Goal: Book appointment/travel/reservation

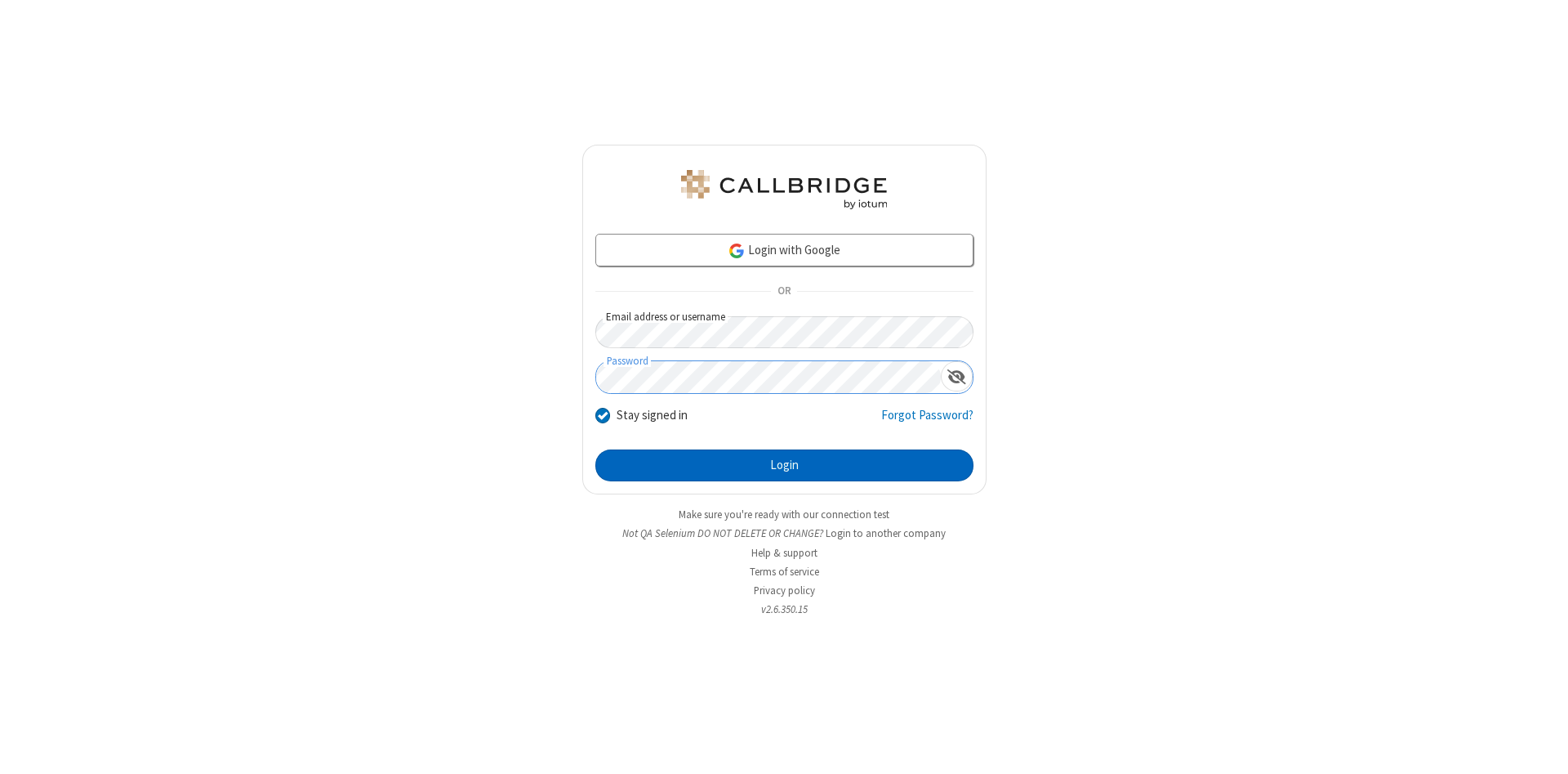
click at [784, 466] on button "Login" at bounding box center [784, 465] width 378 height 33
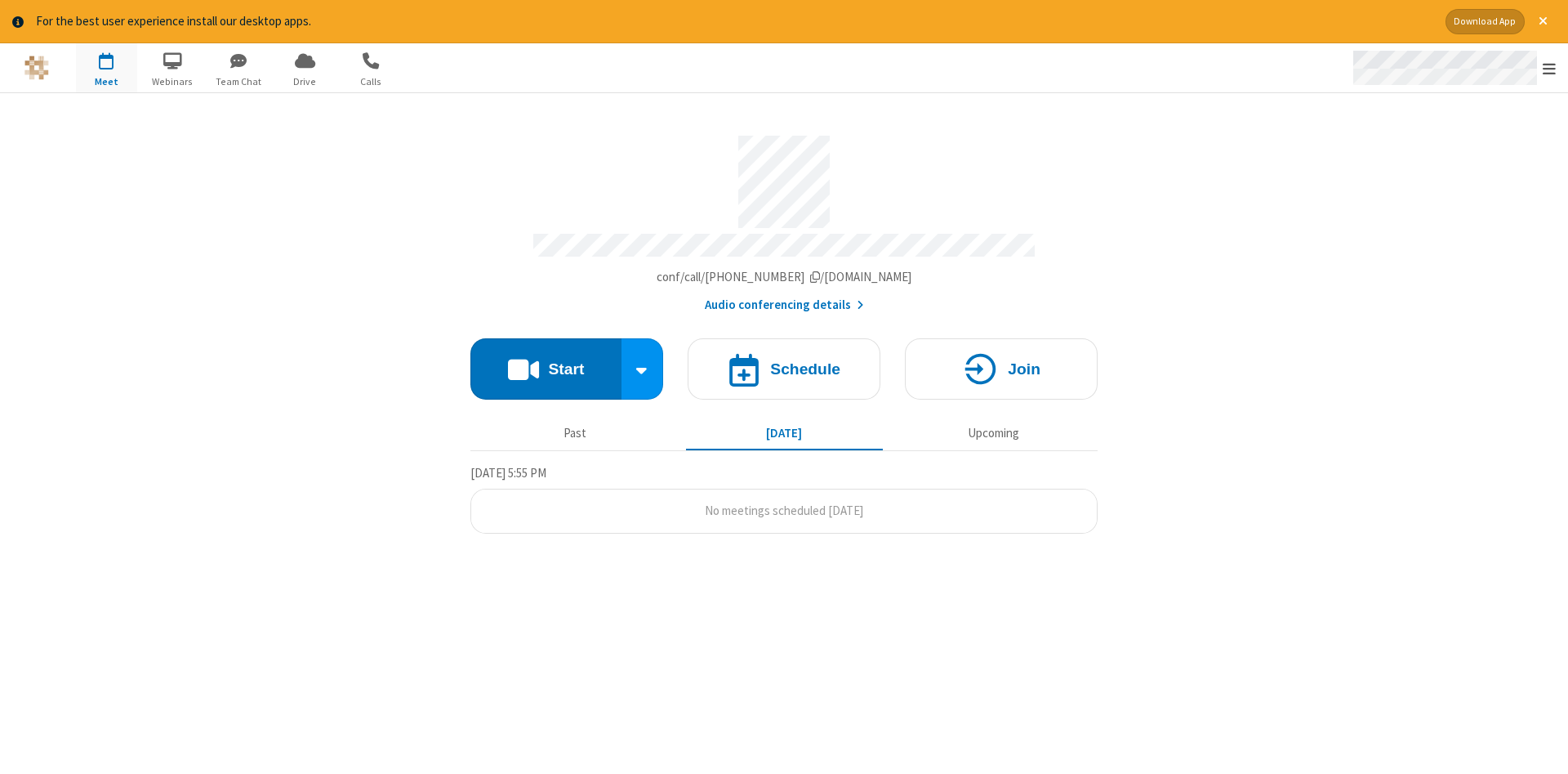
click at [1550, 68] on span "Open menu" at bounding box center [1550, 68] width 13 height 17
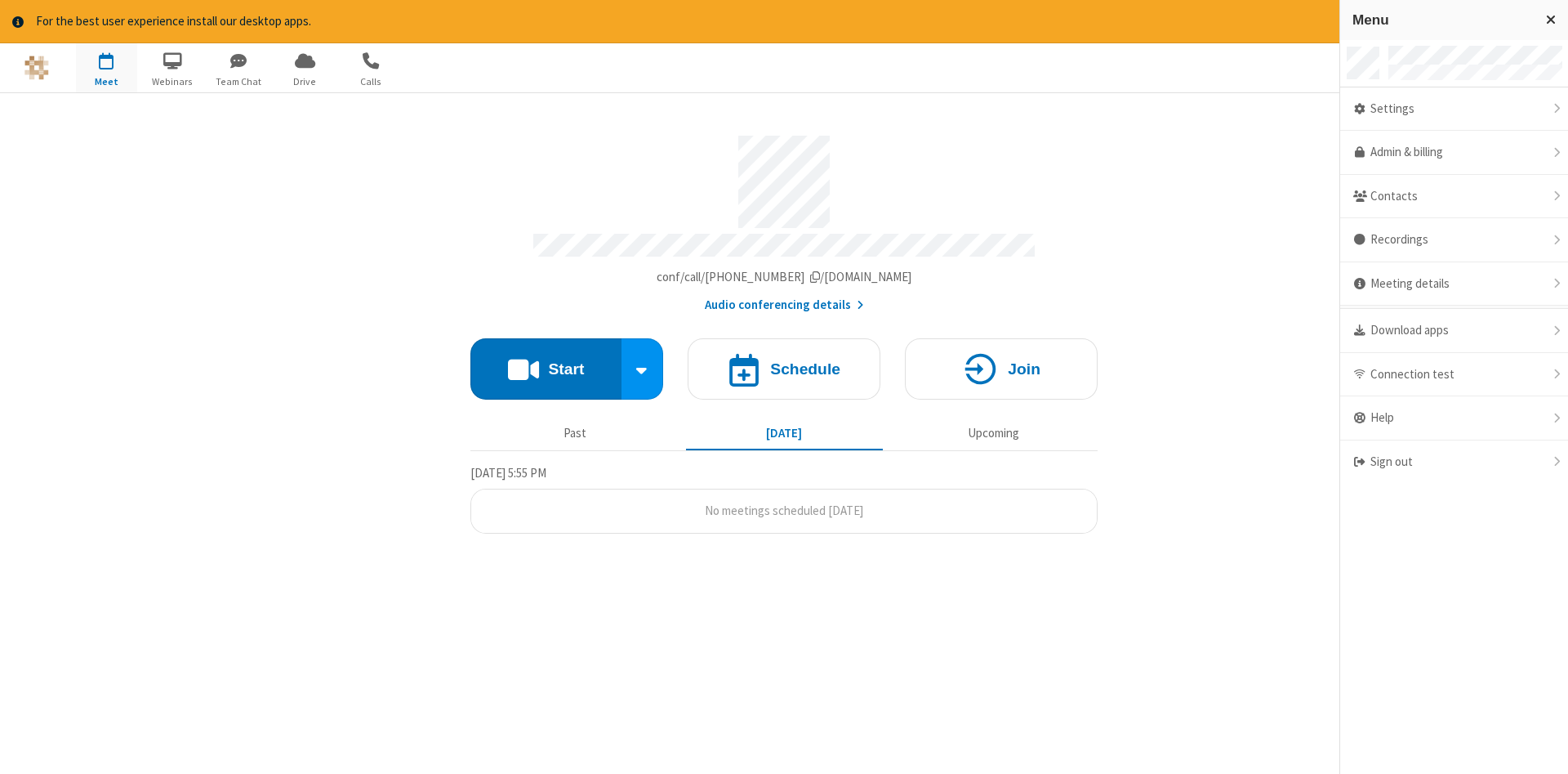
click at [106, 67] on span "button" at bounding box center [106, 60] width 61 height 28
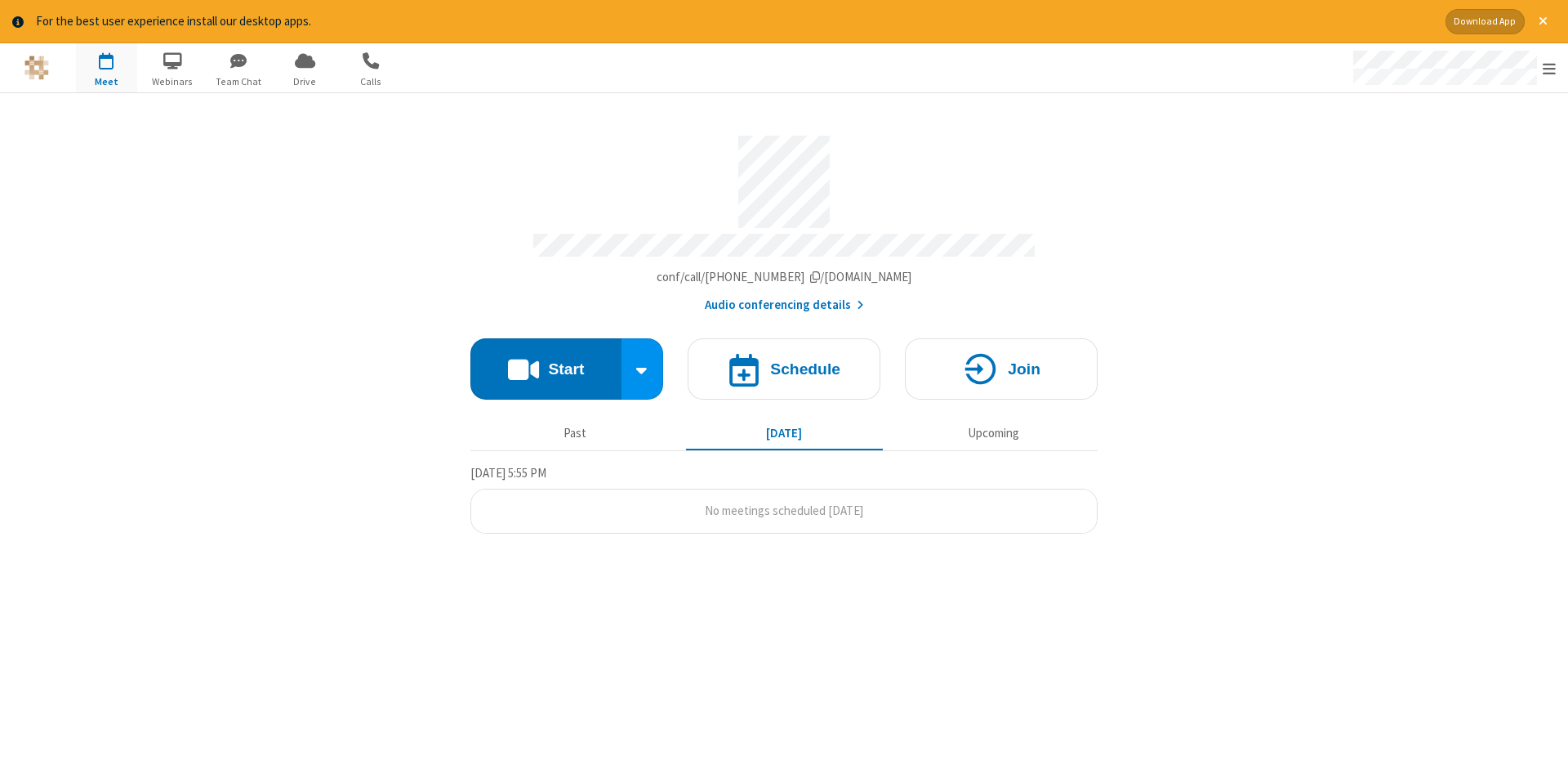
click at [106, 67] on span "button" at bounding box center [106, 60] width 61 height 28
click at [784, 363] on h4 "Schedule" at bounding box center [805, 369] width 70 height 16
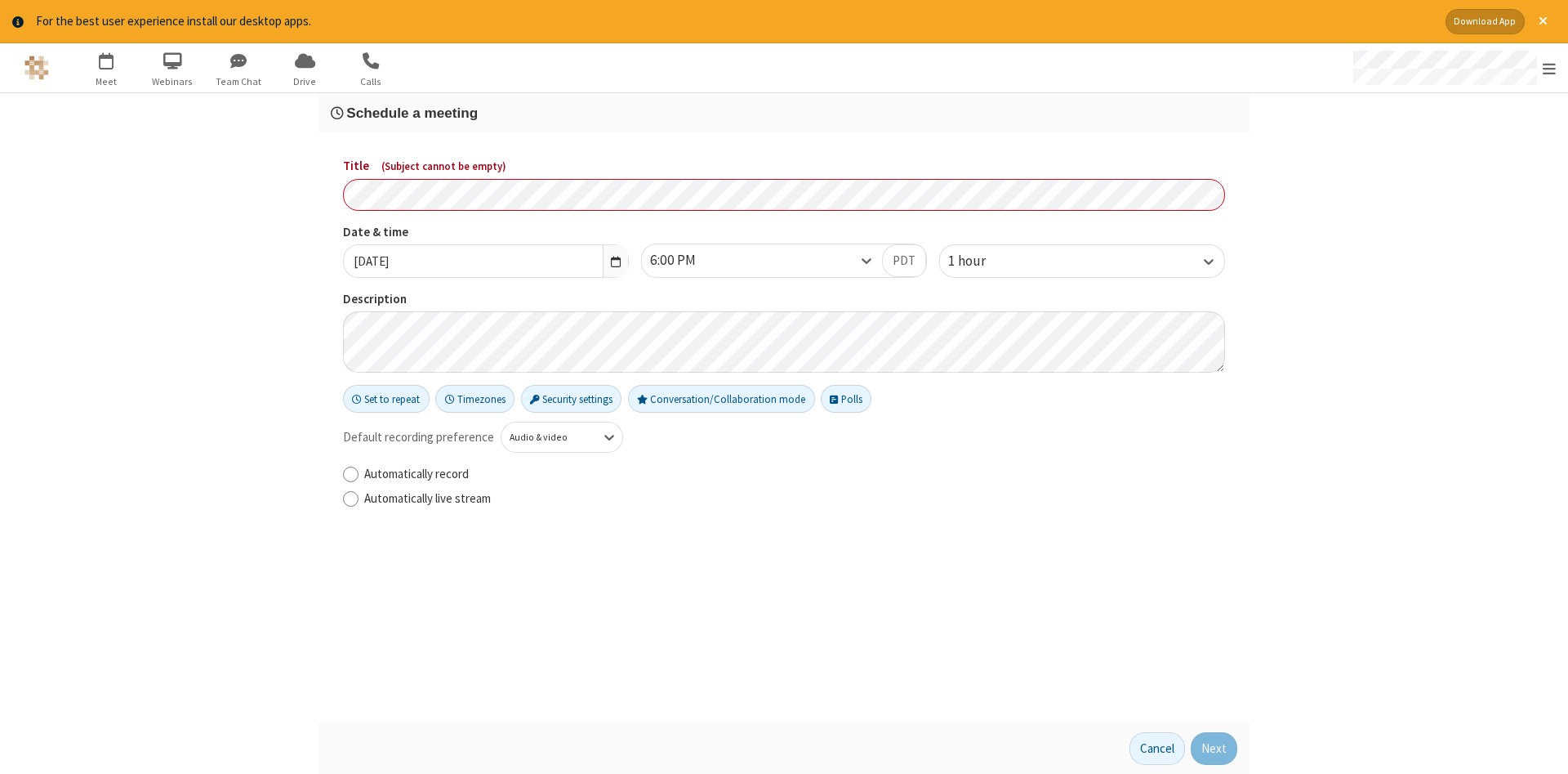
click at [784, 112] on h3 "Schedule a meeting" at bounding box center [784, 113] width 906 height 16
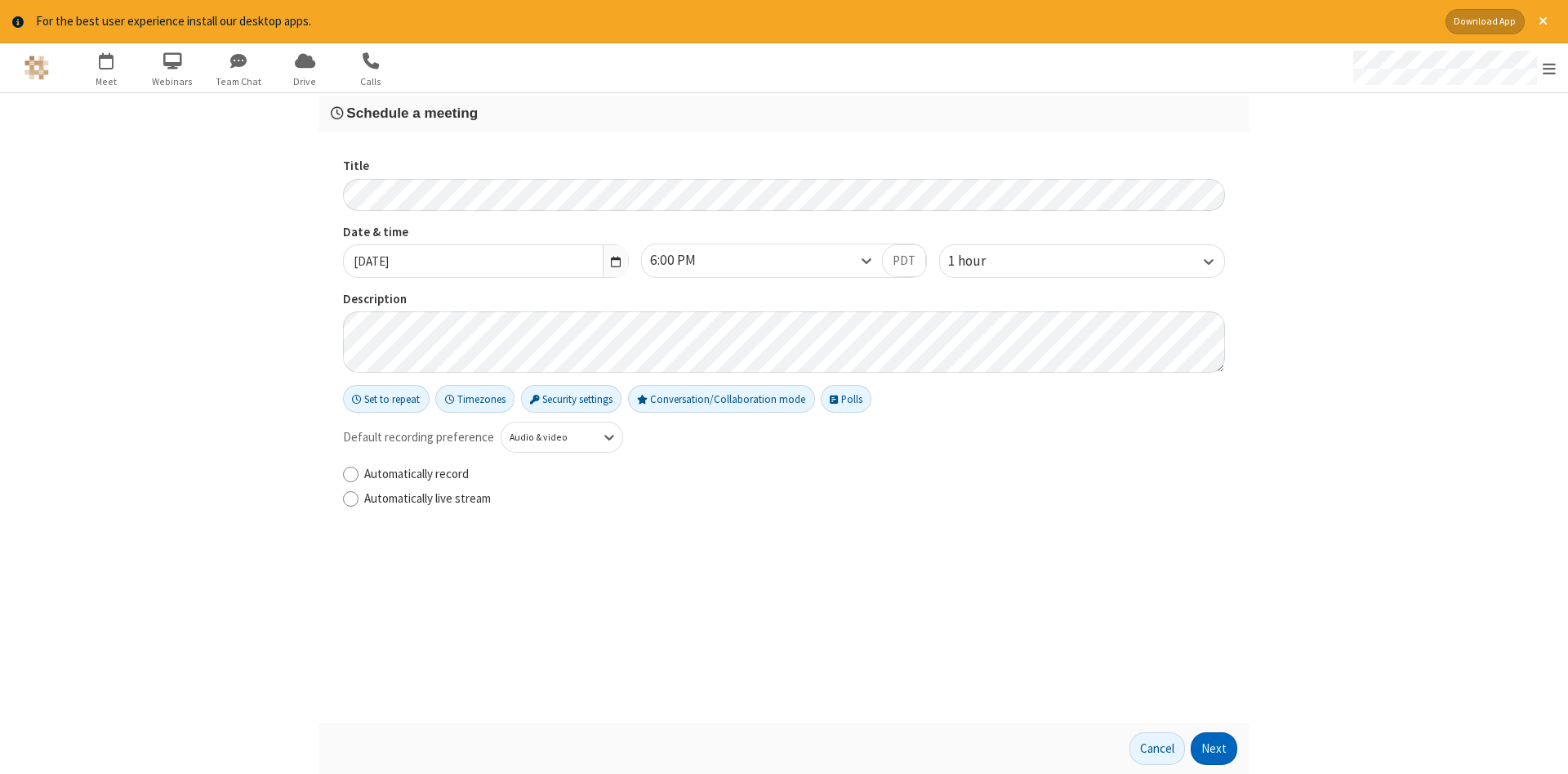
click at [1214, 749] on button "Next" at bounding box center [1214, 748] width 47 height 33
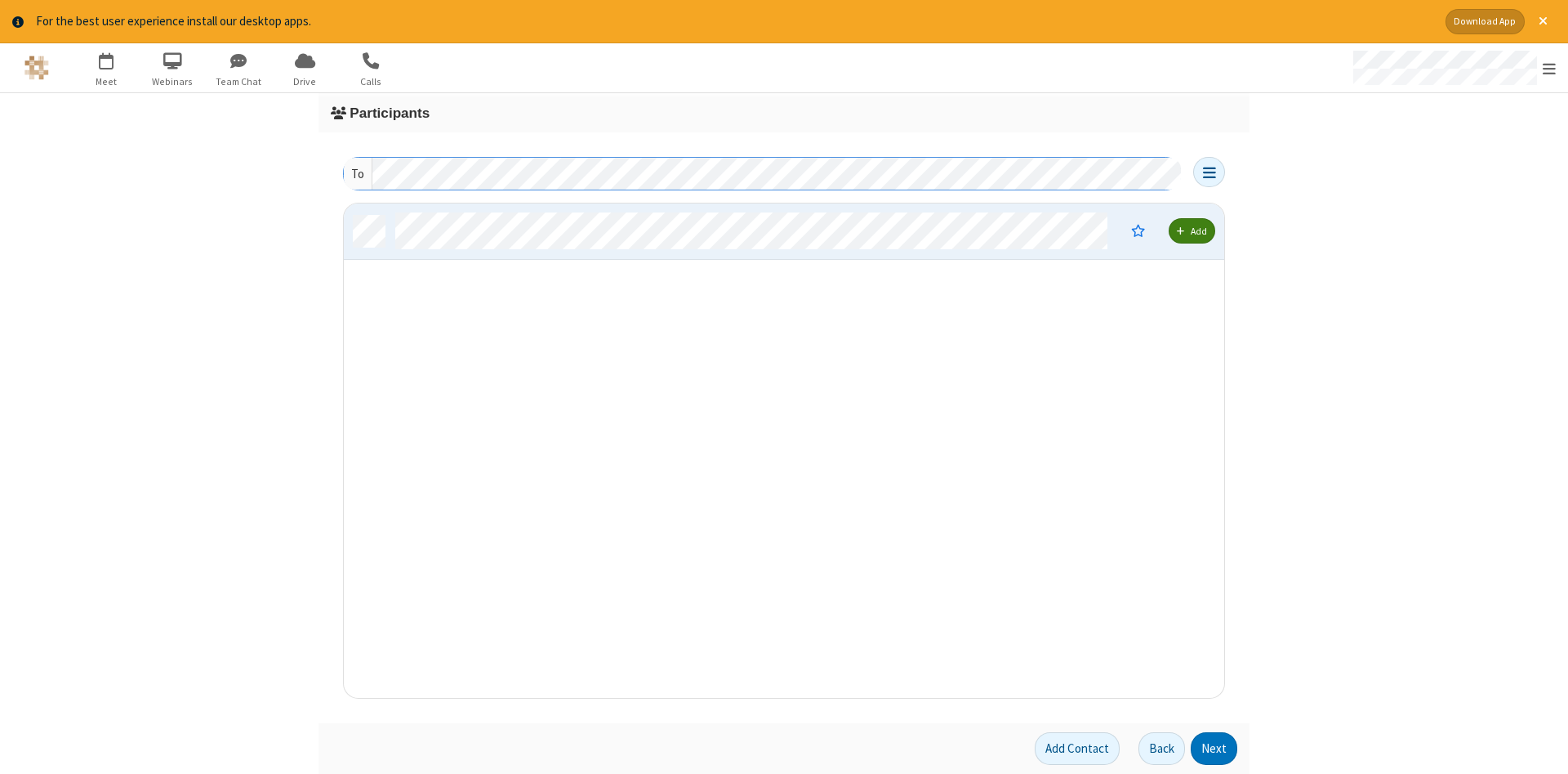
scroll to position [494, 880]
click at [1214, 749] on button "Next" at bounding box center [1214, 748] width 47 height 33
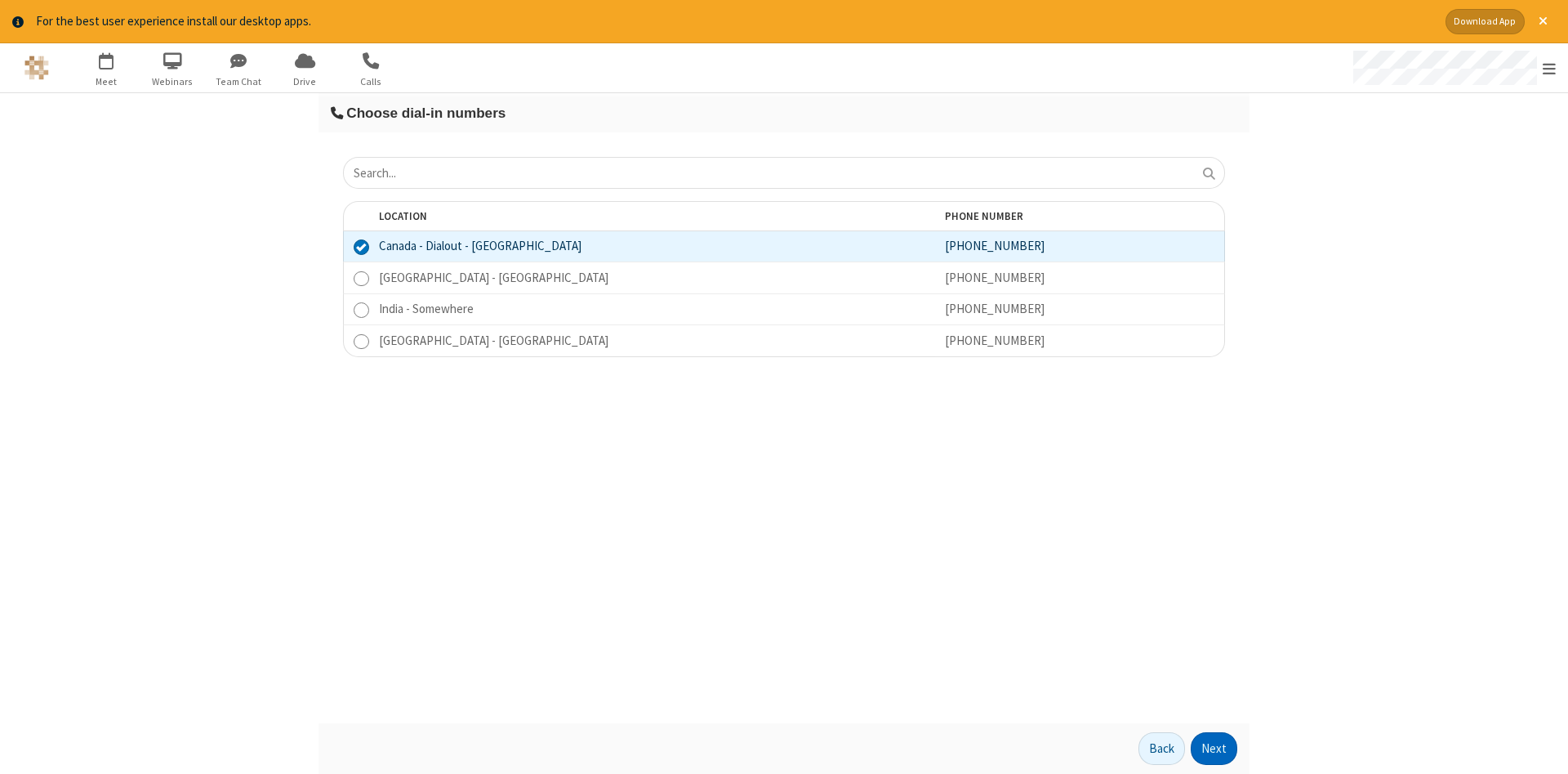
click at [1214, 749] on button "Next" at bounding box center [1214, 748] width 47 height 33
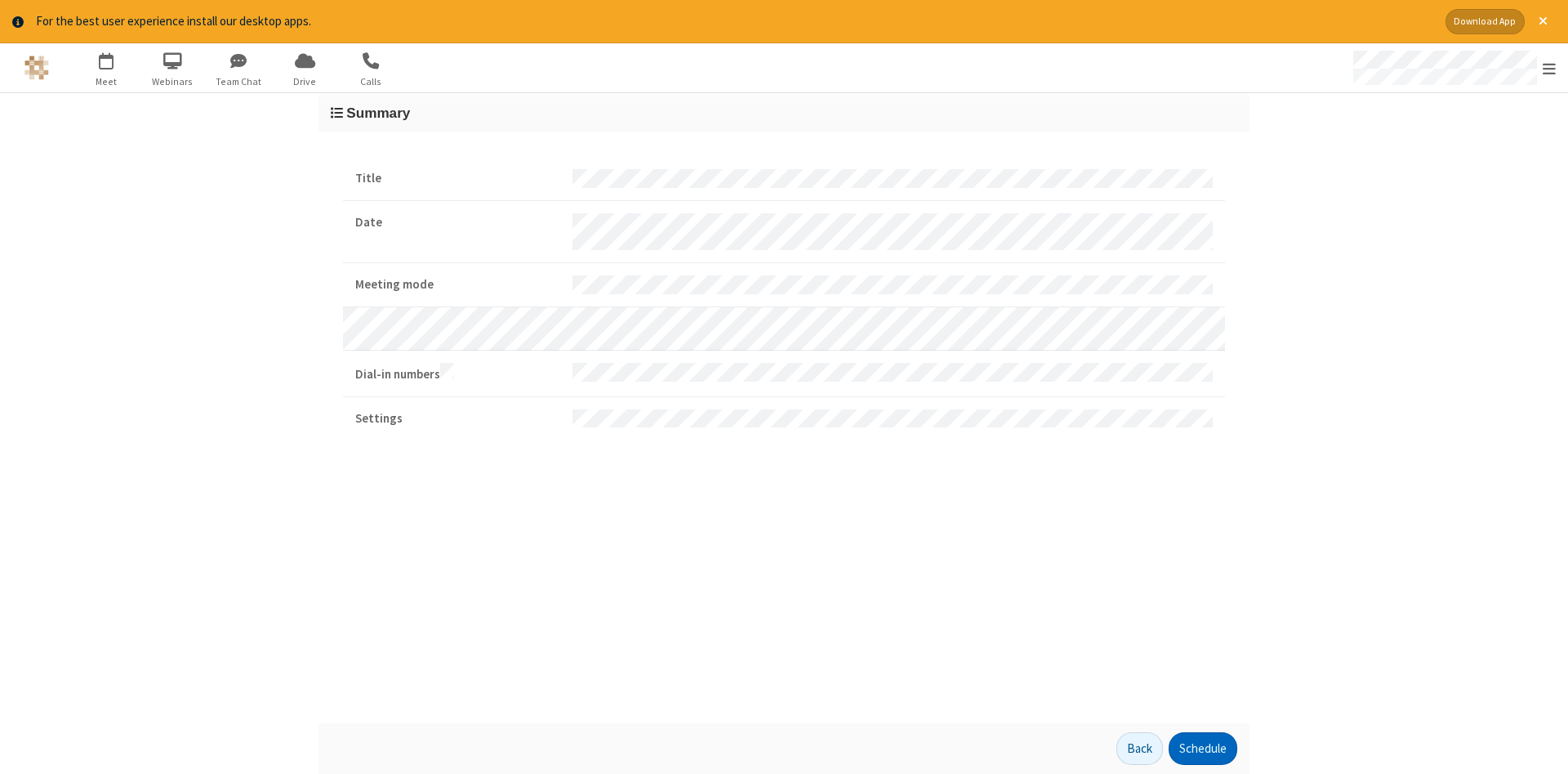
click at [1202, 749] on button "Schedule" at bounding box center [1203, 748] width 68 height 33
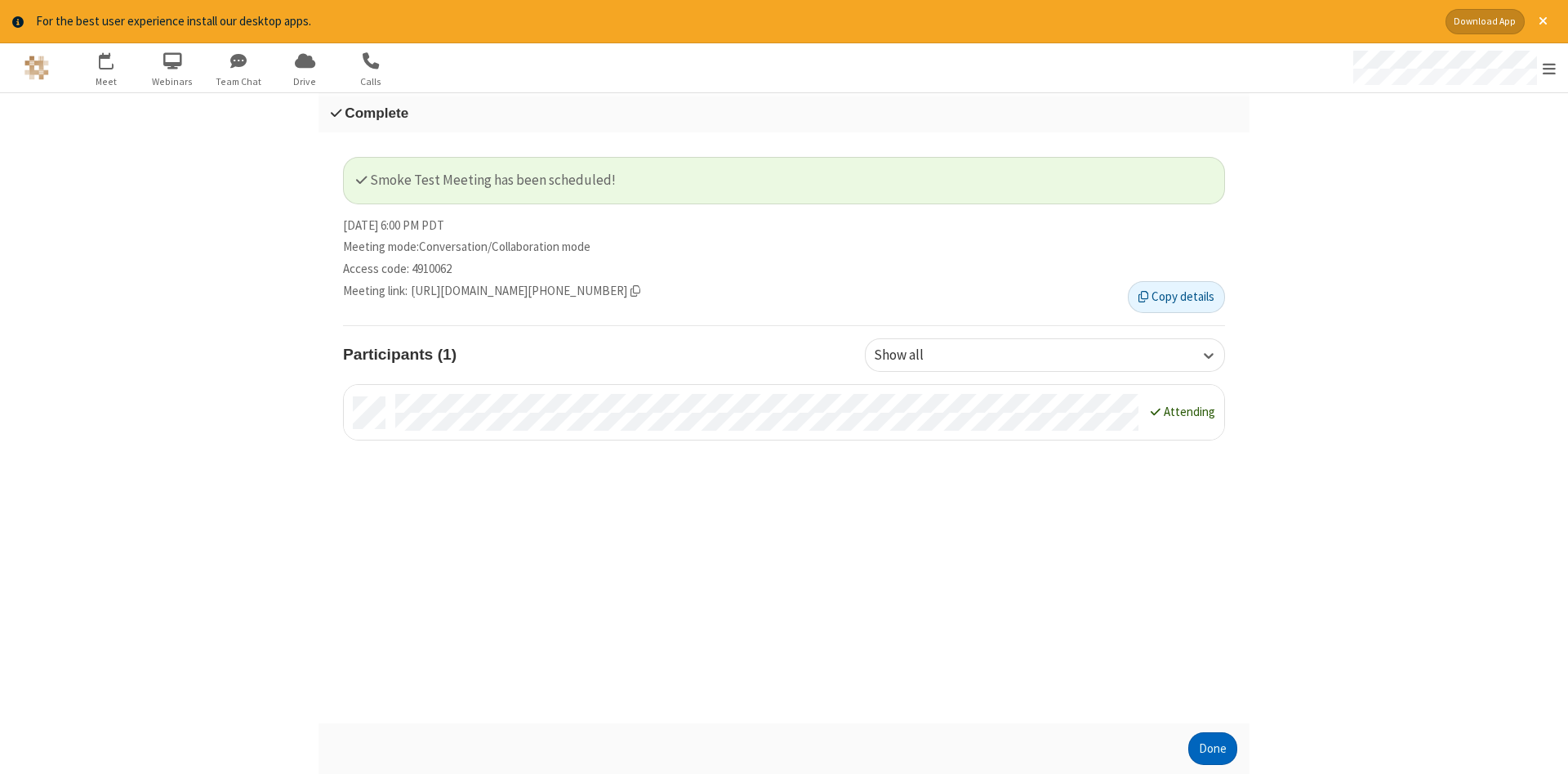
click at [1213, 749] on button "Done" at bounding box center [1213, 748] width 49 height 33
